Goal: Complete application form: Complete application form

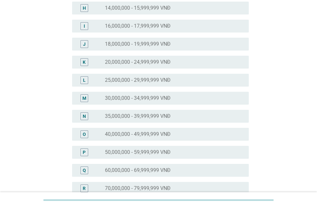
click at [130, 169] on label "60,000,000 - 69,999,999 VNĐ" at bounding box center [138, 170] width 66 height 6
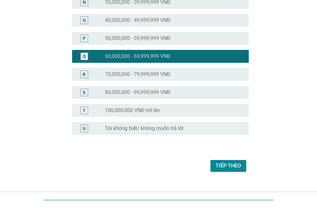
scroll to position [317, 0]
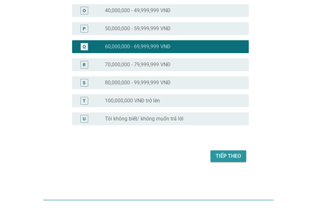
click at [227, 156] on div "Tiếp theo" at bounding box center [228, 156] width 25 height 8
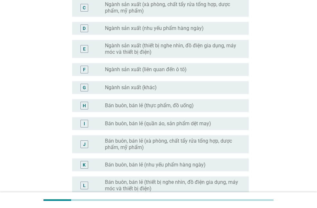
scroll to position [129, 0]
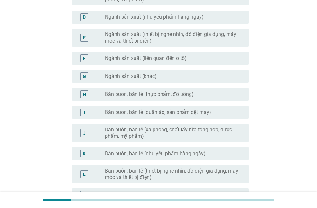
click at [126, 111] on label "Bán buôn, bán lẻ (quần áo, sản phẩm dệt may)" at bounding box center [158, 112] width 106 height 6
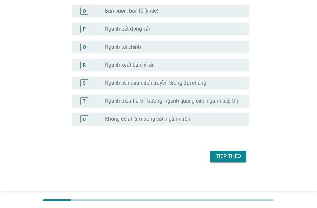
scroll to position [354, 0]
click at [220, 157] on div "Tiếp theo" at bounding box center [228, 156] width 25 height 8
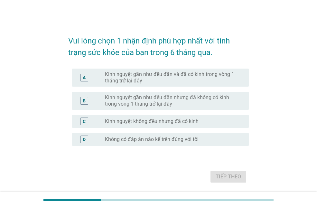
click at [123, 79] on label "Kinh nguyệt gần như đều đặn và đã có kinh trong vòng 1 tháng trở lại đây" at bounding box center [172, 77] width 134 height 13
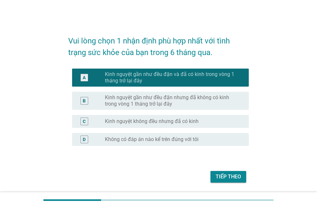
click at [223, 182] on button "Tiếp theo" at bounding box center [229, 177] width 36 height 12
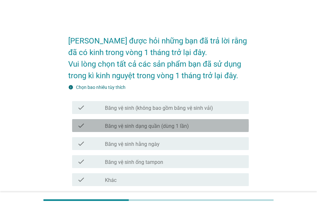
click at [122, 123] on label "Băng vệ sinh dạng quần (dùng 1 lần)" at bounding box center [147, 126] width 84 height 6
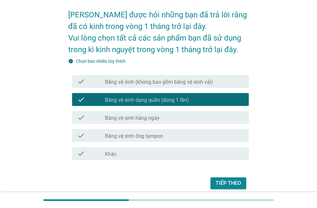
scroll to position [53, 0]
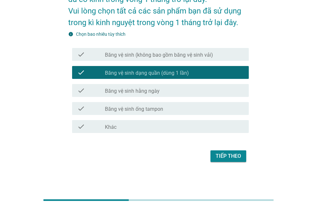
click at [231, 155] on div "Tiếp theo" at bounding box center [228, 156] width 25 height 8
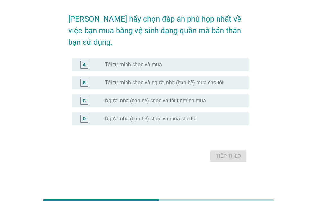
scroll to position [0, 0]
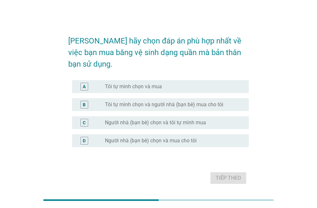
click at [118, 83] on label "Tôi tự mình chọn và mua" at bounding box center [133, 86] width 57 height 6
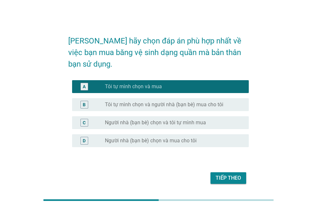
click at [219, 174] on div "Tiếp theo" at bounding box center [228, 178] width 25 height 8
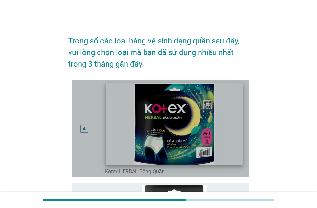
click at [157, 125] on img at bounding box center [174, 124] width 137 height 82
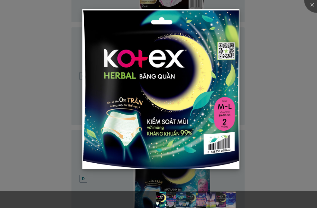
scroll to position [354, 0]
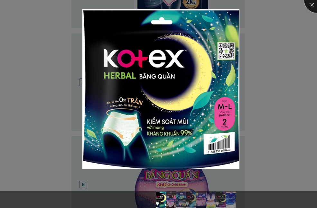
click at [312, 5] on div at bounding box center [317, 0] width 26 height 26
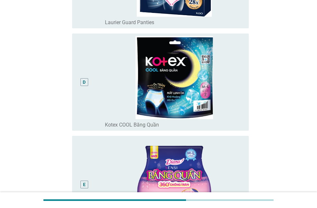
click at [83, 82] on div "D" at bounding box center [84, 82] width 3 height 7
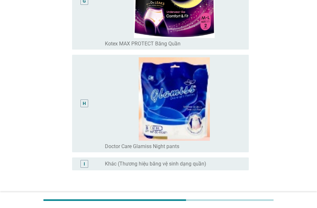
scroll to position [788, 0]
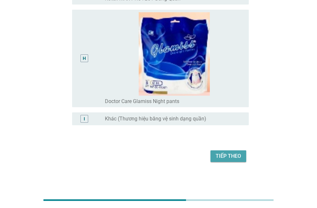
click at [236, 155] on div "Tiếp theo" at bounding box center [228, 156] width 25 height 8
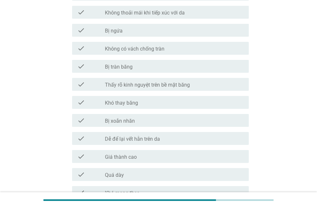
scroll to position [225, 0]
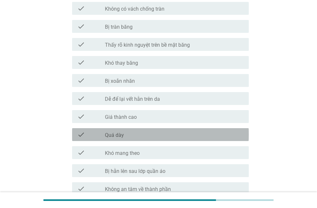
click at [125, 138] on div "check_box_outline_blank Quá dày" at bounding box center [174, 135] width 139 height 8
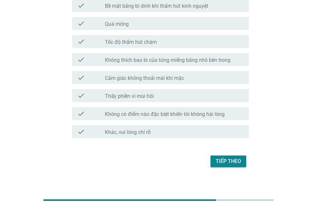
scroll to position [522, 0]
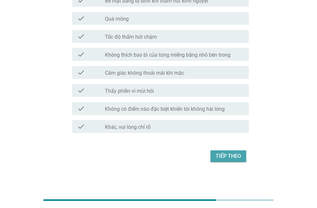
click at [232, 156] on div "Tiếp theo" at bounding box center [228, 156] width 25 height 8
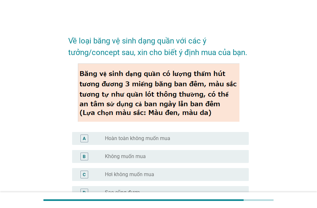
click at [129, 139] on label "Hoàn toàn không muốn mua" at bounding box center [137, 138] width 65 height 6
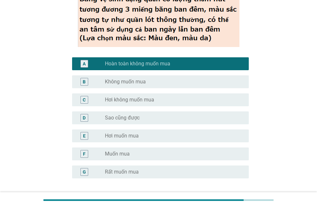
scroll to position [128, 0]
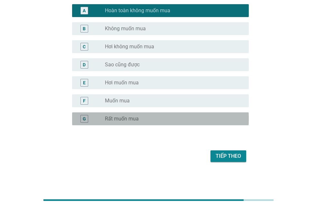
click at [129, 119] on label "Rất muốn mua" at bounding box center [122, 119] width 34 height 6
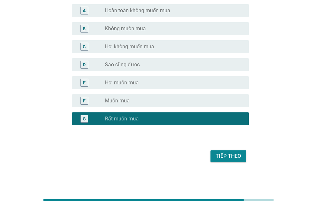
click at [234, 161] on button "Tiếp theo" at bounding box center [229, 156] width 36 height 12
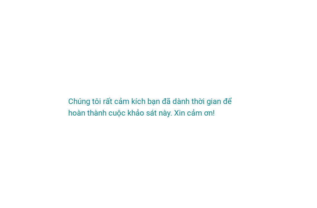
scroll to position [0, 0]
